Goal: Navigation & Orientation: Find specific page/section

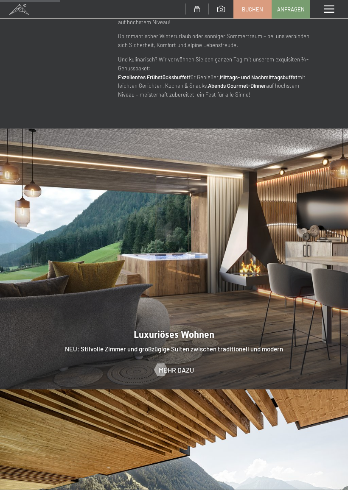
scroll to position [637, 0]
click at [164, 363] on div at bounding box center [160, 369] width 7 height 13
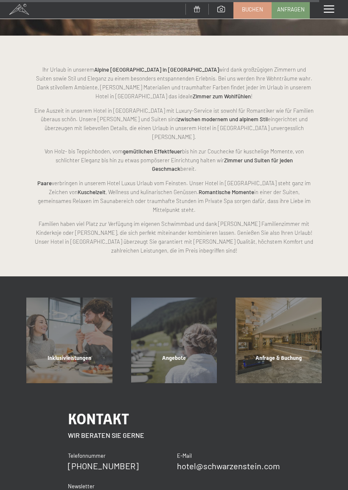
scroll to position [3002, 0]
click at [28, 297] on div "Inklusivleistungen Mehr erfahren" at bounding box center [69, 340] width 105 height 86
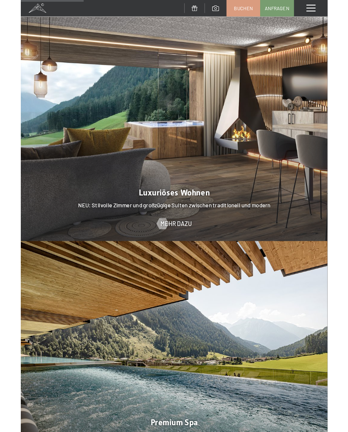
scroll to position [752, 0]
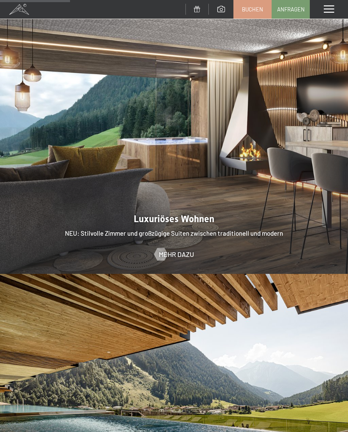
click at [159, 248] on div at bounding box center [160, 254] width 7 height 13
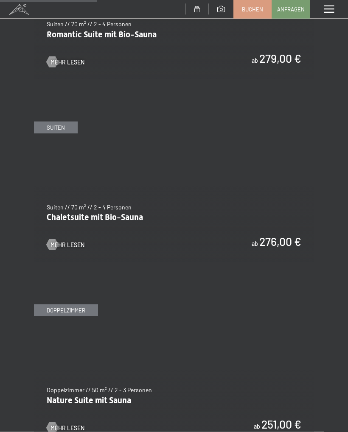
scroll to position [884, 0]
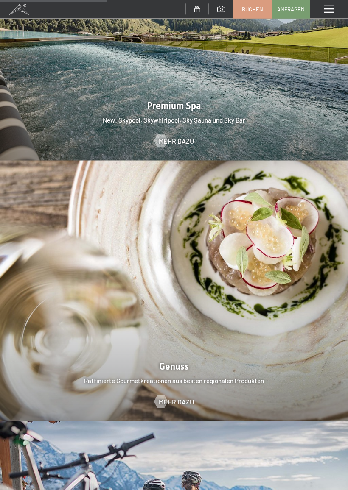
scroll to position [1127, 0]
click at [164, 395] on div at bounding box center [160, 401] width 7 height 13
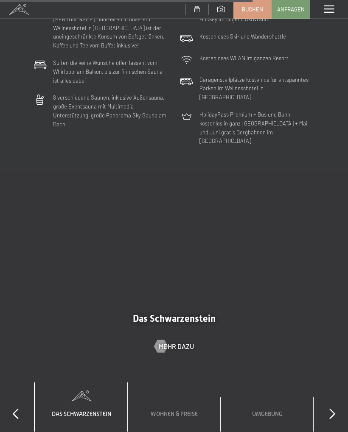
scroll to position [2319, 0]
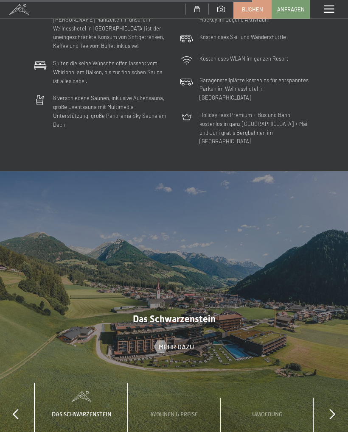
click at [160, 341] on div at bounding box center [160, 347] width 7 height 13
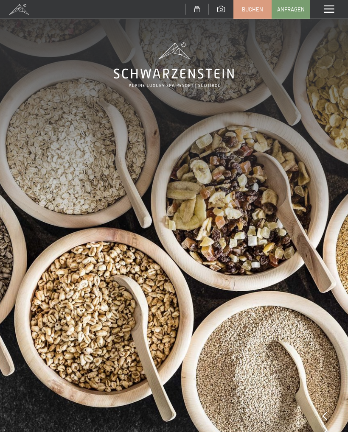
click at [328, 10] on span at bounding box center [329, 10] width 10 height 8
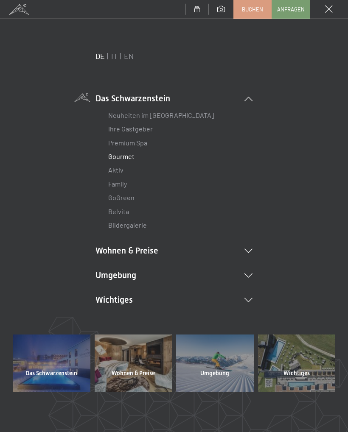
click at [249, 253] on li "Wohnen & Preise Inklusivleistungen Zimmer & Preise Liste Angebote Liste Familie…" at bounding box center [173, 251] width 157 height 12
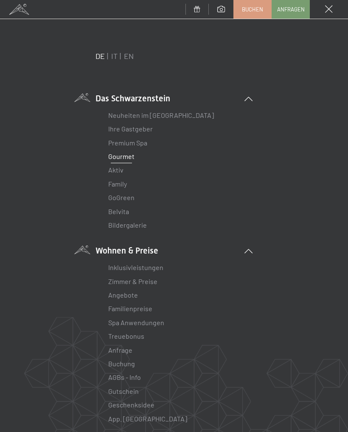
click at [121, 283] on link "Zimmer & Preise" at bounding box center [132, 281] width 49 height 8
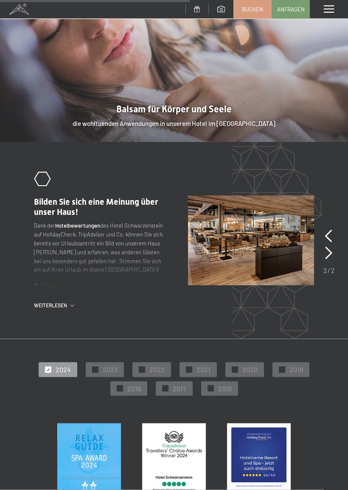
scroll to position [1092, 0]
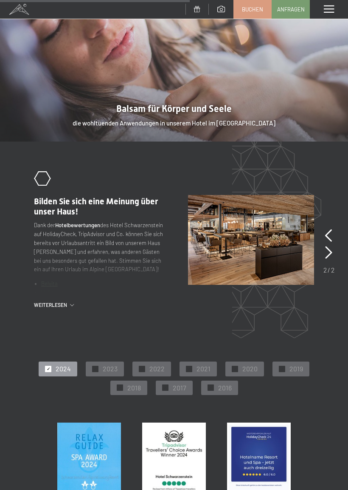
click at [331, 246] on icon at bounding box center [328, 252] width 7 height 13
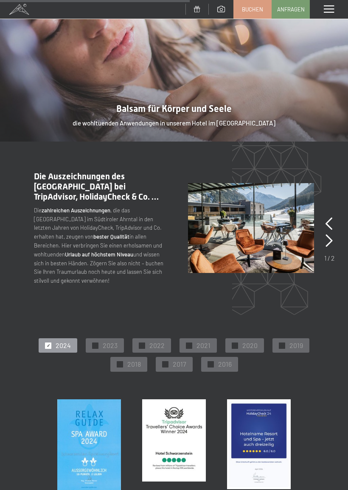
click at [330, 218] on icon at bounding box center [328, 224] width 7 height 13
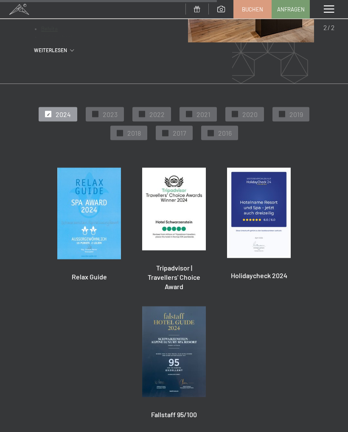
scroll to position [1308, 0]
